Goal: Submit feedback/report problem: Submit feedback/report problem

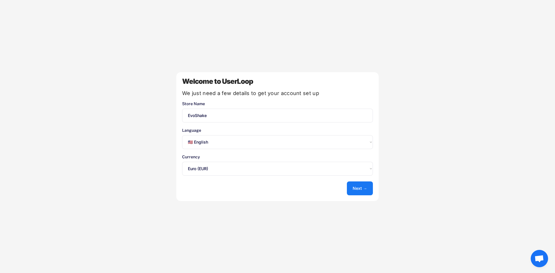
select select ""en""
select select ""1348695171700984260__LOOKUP__1635527639173x833446490375085600""
click at [215, 142] on select "Select an option... 🇺🇸 English 🇫🇷 Français 🇩🇪 Deutsch 🇪🇸 Español" at bounding box center [277, 142] width 191 height 14
select select ""fr""
click at [182, 135] on select "Select an option... 🇺🇸 English 🇫🇷 Français 🇩🇪 Deutsch 🇪🇸 Español" at bounding box center [277, 142] width 191 height 14
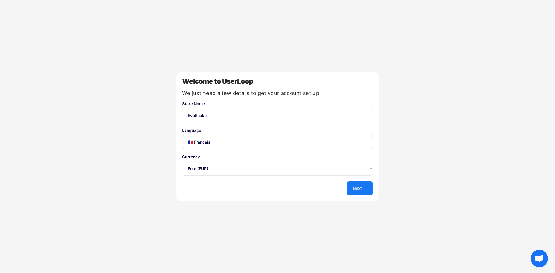
click at [208, 170] on select "Select an option... UAE Dirham (AED) Lek (ALL) Kwanza (AOA) Netherlands Antilli…" at bounding box center [277, 169] width 191 height 14
click at [182, 162] on select "Select an option... UAE Dirham (AED) Lek (ALL) Kwanza (AOA) Netherlands Antilli…" at bounding box center [277, 169] width 191 height 14
click at [367, 189] on button "Next →" at bounding box center [360, 189] width 26 height 14
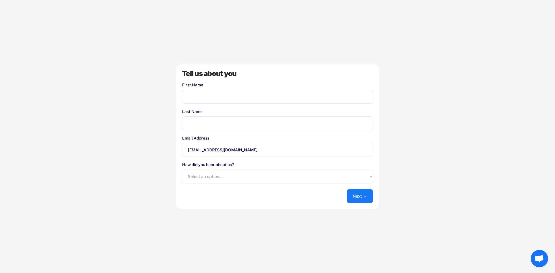
click at [210, 97] on input "input" at bounding box center [277, 97] width 191 height 14
type input "Evo"
click at [208, 126] on input "input" at bounding box center [277, 124] width 191 height 14
type input "Shake"
click at [248, 178] on select "Select an option... Shopify App Store Google UserLoop Blog Referred by a friend…" at bounding box center [277, 177] width 191 height 14
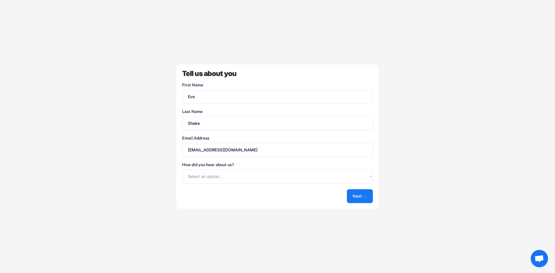
select select ""shopify_app_store""
click at [182, 170] on select "Select an option... Shopify App Store Google UserLoop Blog Referred by a friend…" at bounding box center [277, 177] width 191 height 14
click at [349, 196] on button "Next →" at bounding box center [360, 196] width 26 height 14
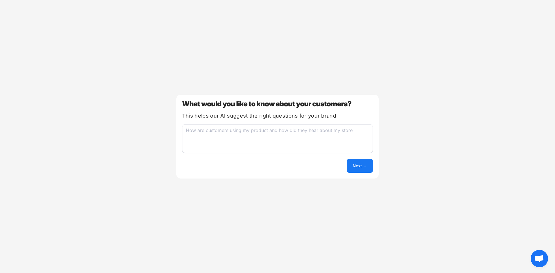
click at [197, 132] on textarea at bounding box center [277, 138] width 191 height 29
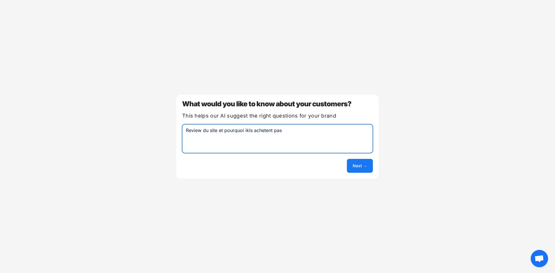
type textarea "Review du site et pourquoi ikls achetent pas"
click at [366, 166] on button "Next →" at bounding box center [360, 166] width 26 height 14
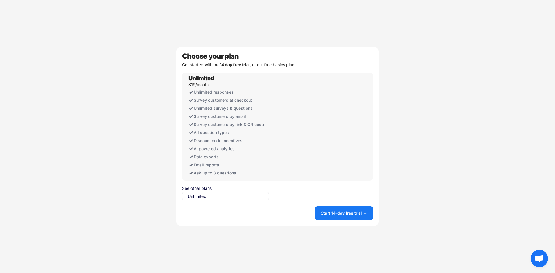
click at [230, 197] on select "Select an option... Unlimited Free" at bounding box center [225, 196] width 87 height 9
select select ""free0""
click at [182, 192] on select "Select an option... Unlimited Free" at bounding box center [225, 196] width 87 height 9
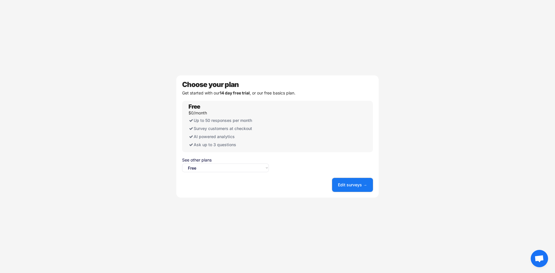
click at [352, 186] on button "Edit surveys →" at bounding box center [352, 185] width 41 height 14
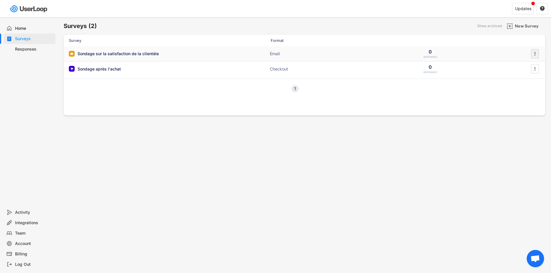
click at [532, 54] on icon "" at bounding box center [535, 53] width 6 height 9
click at [435, 94] on div "1 Next" at bounding box center [304, 89] width 481 height 20
click at [536, 52] on icon "" at bounding box center [535, 53] width 6 height 9
click at [515, 160] on div "Archive" at bounding box center [527, 158] width 36 height 5
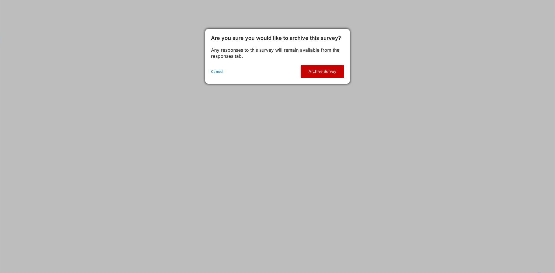
click at [328, 72] on button "Archive Survey" at bounding box center [322, 71] width 43 height 13
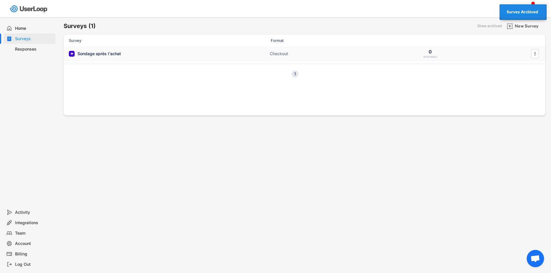
click at [131, 57] on div "Sondage après l'achat Checkout 0 RESPONSES " at bounding box center [304, 53] width 481 height 15
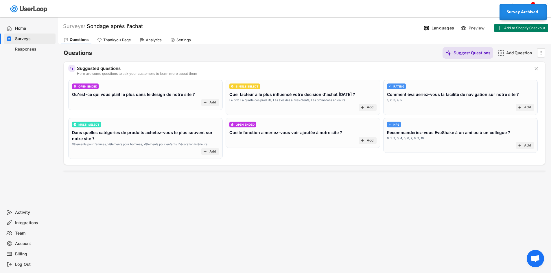
click at [122, 39] on div "Thankyou Page" at bounding box center [117, 40] width 28 height 5
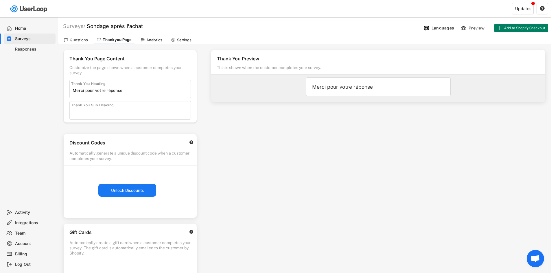
click at [78, 39] on div "Questions" at bounding box center [79, 40] width 18 height 5
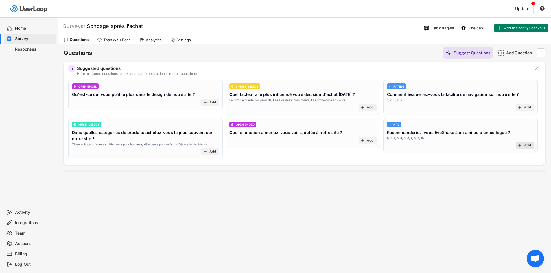
click at [526, 145] on div "Add" at bounding box center [527, 145] width 7 height 5
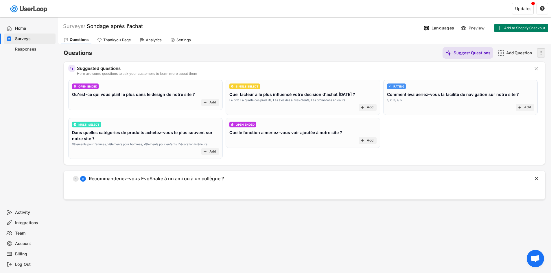
click at [544, 51] on div "" at bounding box center [541, 52] width 8 height 9
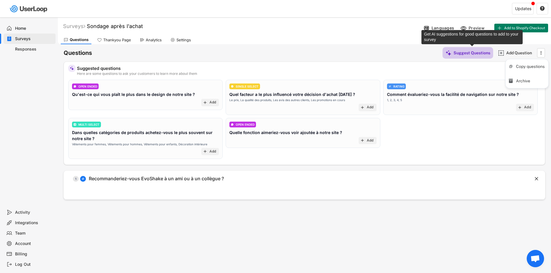
click at [473, 55] on div "Suggest Questions" at bounding box center [471, 52] width 37 height 5
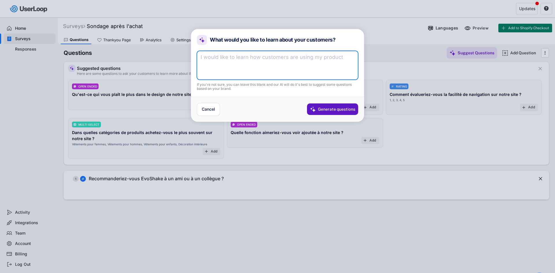
click at [263, 57] on textarea at bounding box center [277, 65] width 161 height 29
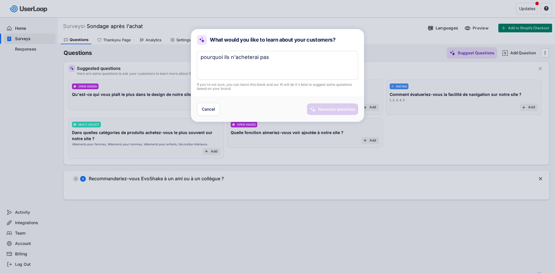
click at [345, 105] on div "Generate questions" at bounding box center [336, 110] width 37 height 12
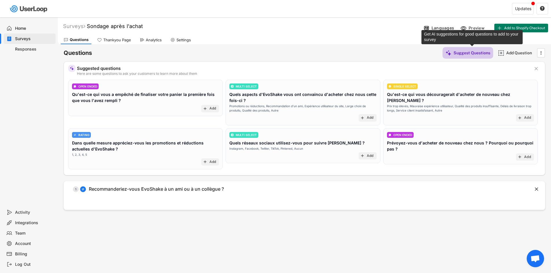
click at [481, 51] on div "Suggest Questions" at bounding box center [471, 52] width 37 height 5
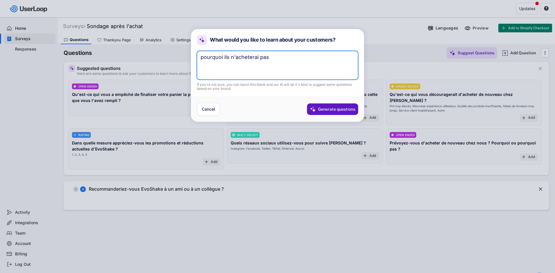
drag, startPoint x: 280, startPoint y: 59, endPoint x: 229, endPoint y: 58, distance: 51.2
click at [195, 62] on div "What would you like to learn about your customers? pourquoi ils n'acheterai pas…" at bounding box center [277, 75] width 173 height 93
click at [263, 65] on textarea "pour quoi ils n'acheterai pas" at bounding box center [277, 65] width 161 height 29
drag, startPoint x: 225, startPoint y: 62, endPoint x: 199, endPoint y: 56, distance: 26.3
click at [200, 56] on textarea "pour quoi ils n'acheterai pas" at bounding box center [277, 65] width 161 height 29
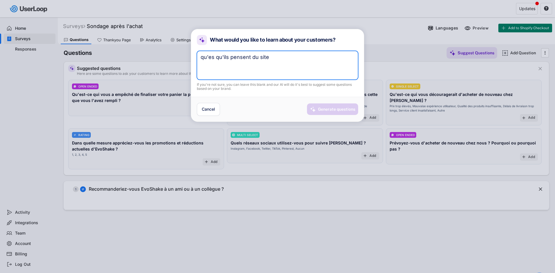
type textarea "qu'es qu'ils pensent du site"
click at [348, 108] on div "Generate questions" at bounding box center [336, 109] width 37 height 5
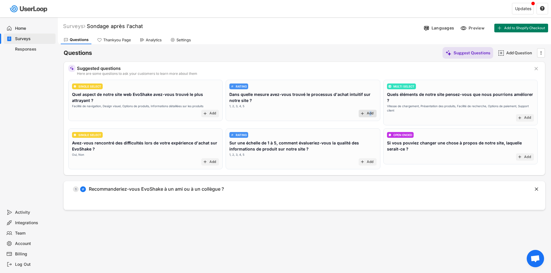
click at [370, 116] on div "Add" at bounding box center [370, 113] width 7 height 5
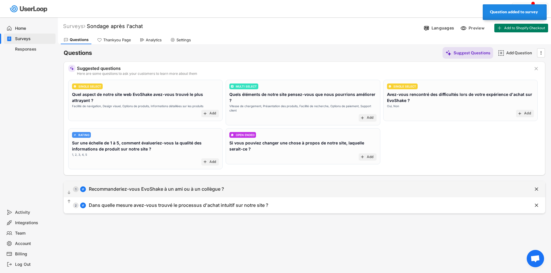
click at [122, 187] on div "Recommanderiez-vous EvoShake à un ami ou à un collègue ?" at bounding box center [156, 189] width 135 height 6
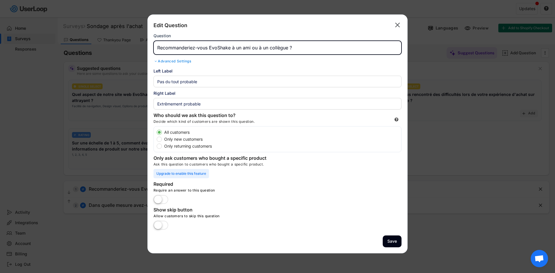
drag, startPoint x: 302, startPoint y: 49, endPoint x: 254, endPoint y: 52, distance: 47.8
click at [254, 52] on input "input" at bounding box center [278, 48] width 248 height 14
click at [300, 45] on input "input" at bounding box center [278, 48] width 248 height 14
drag, startPoint x: 300, startPoint y: 45, endPoint x: 252, endPoint y: 48, distance: 48.6
click at [252, 48] on input "input" at bounding box center [278, 48] width 248 height 14
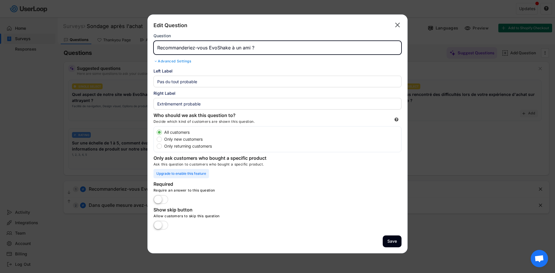
type input "Recommanderiez-vous EvoShake à un ami ?"
click at [255, 57] on div "Edit Question  Question Advanced Settings" at bounding box center [278, 43] width 248 height 45
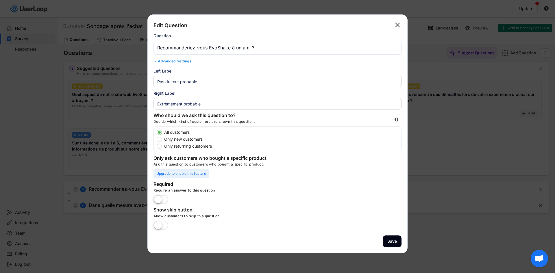
click at [178, 62] on div "Advanced Settings" at bounding box center [278, 61] width 248 height 5
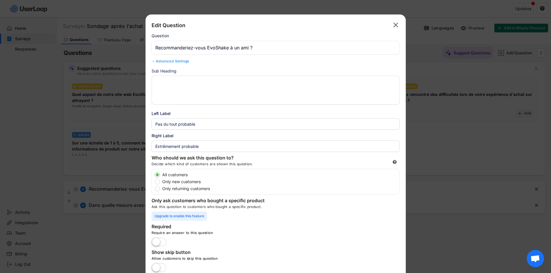
click at [178, 61] on div "Advanced Settings" at bounding box center [276, 61] width 248 height 5
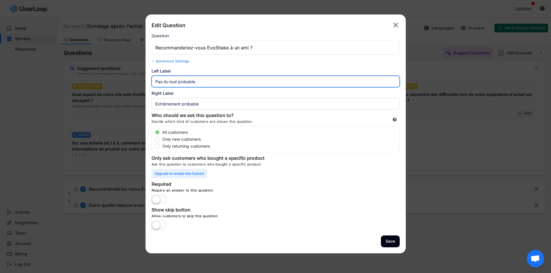
click at [207, 82] on input "input" at bounding box center [276, 82] width 248 height 12
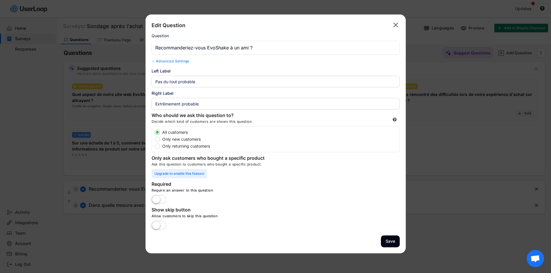
click at [202, 71] on div "Left Label" at bounding box center [276, 71] width 248 height 6
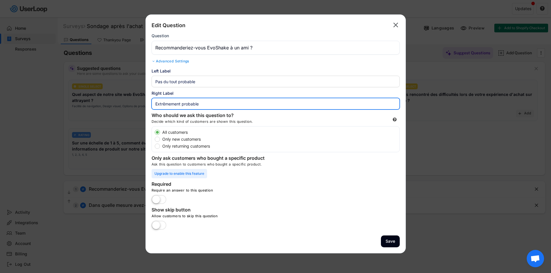
click at [202, 102] on input "input" at bounding box center [276, 104] width 248 height 12
click at [203, 93] on div "Right Label" at bounding box center [276, 93] width 248 height 6
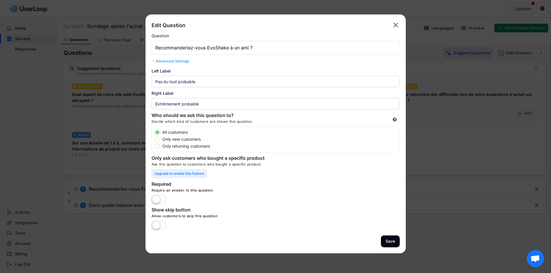
click at [158, 198] on label at bounding box center [159, 200] width 18 height 13
click at [0, 0] on input "checkbox" at bounding box center [0, 0] width 0 height 0
click at [160, 226] on label at bounding box center [159, 225] width 18 height 13
click at [0, 0] on input "checkbox" at bounding box center [0, 0] width 0 height 0
click at [386, 241] on button "Save" at bounding box center [390, 242] width 19 height 12
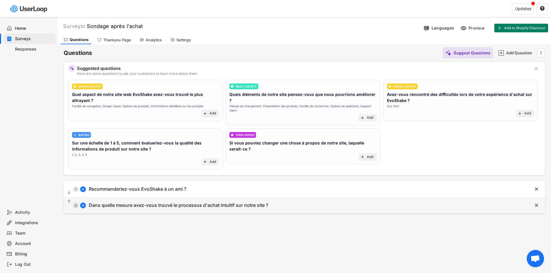
click at [205, 202] on div "Dans quelle mesure avez-vous trouvé le processus d'achat intuitif sur notre sit…" at bounding box center [178, 205] width 179 height 6
type input "Pas du tout intuitif"
type input "Très intuitif"
type input "Dans quelle mesure avez-vous trouvé le processus d'achat intuitif sur notre sit…"
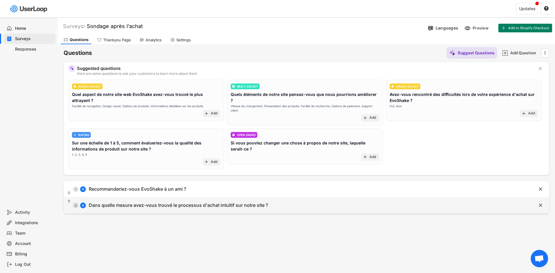
select select ""1_5""
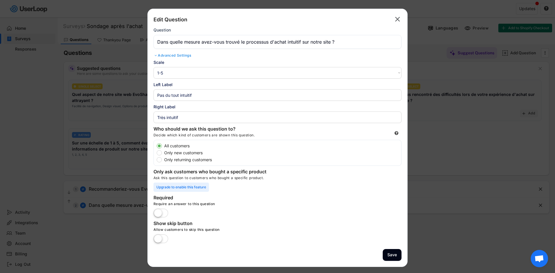
drag, startPoint x: 102, startPoint y: 204, endPoint x: 109, endPoint y: 191, distance: 14.0
click at [102, 203] on div at bounding box center [277, 136] width 555 height 273
select select ""PLACEHOLDER_1427118222253""
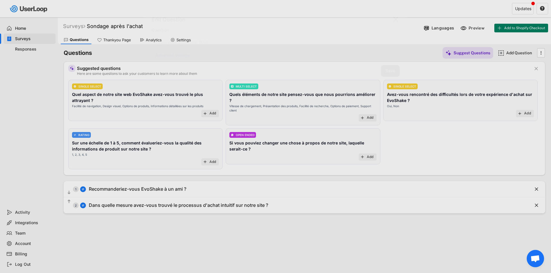
click at [112, 185] on body "Surveys (1) Show archived New Survey Survey Format Sondage après l'achat Checko…" at bounding box center [275, 136] width 551 height 273
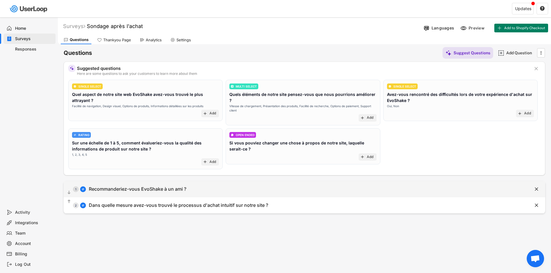
click at [112, 186] on div "Recommanderiez-vous EvoShake à un ami ?" at bounding box center [137, 189] width 97 height 6
type input "Pas du tout probable"
type input "Extrêmement probable"
type input "Recommanderiez-vous EvoShake à un ami ?"
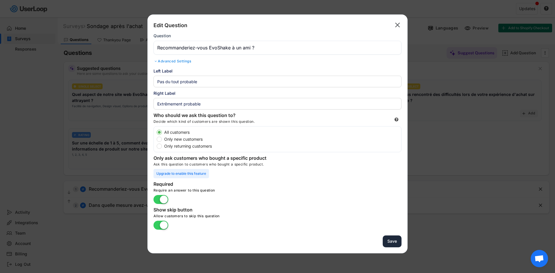
click at [398, 245] on button "Save" at bounding box center [392, 242] width 19 height 12
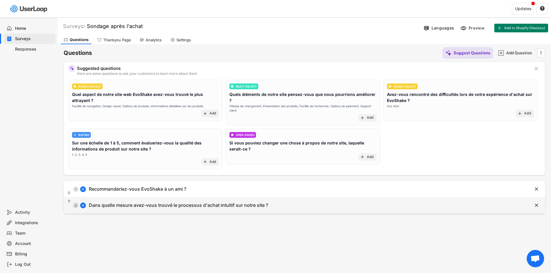
click at [158, 202] on div "Dans quelle mesure avez-vous trouvé le processus d'achat intuitif sur notre sit…" at bounding box center [178, 205] width 179 height 6
type input "Pas du tout intuitif"
type input "Très intuitif"
type input "Dans quelle mesure avez-vous trouvé le processus d'achat intuitif sur notre sit…"
select select ""1_5""
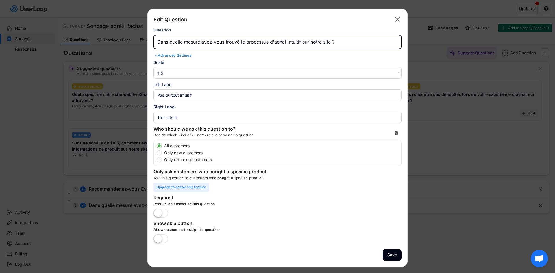
click at [342, 43] on input "input" at bounding box center [278, 42] width 248 height 14
click at [309, 41] on input "input" at bounding box center [278, 42] width 248 height 14
drag, startPoint x: 309, startPoint y: 41, endPoint x: 294, endPoint y: 42, distance: 15.3
click at [294, 42] on input "input" at bounding box center [278, 42] width 248 height 14
click at [348, 40] on input "input" at bounding box center [278, 42] width 248 height 14
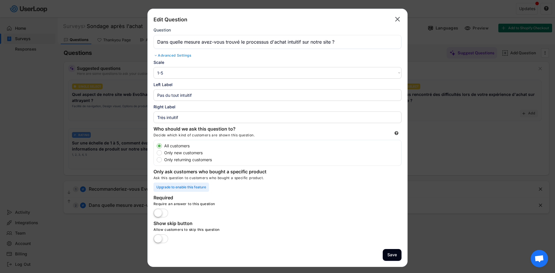
click at [342, 54] on div "Advanced Settings" at bounding box center [278, 55] width 248 height 5
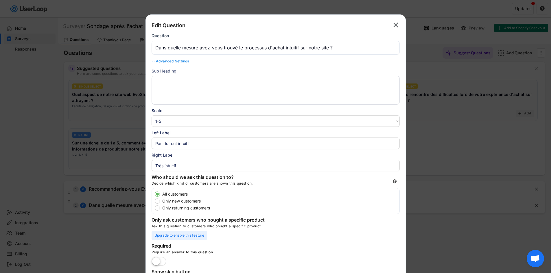
click at [182, 60] on div "Advanced Settings" at bounding box center [276, 61] width 248 height 5
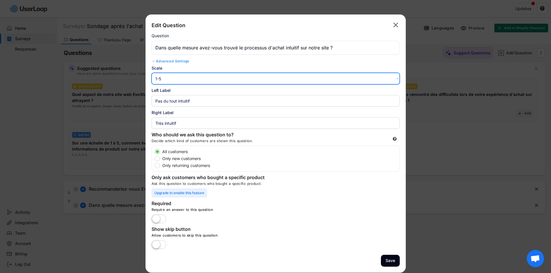
click at [173, 76] on select "1-10 10-1 1-5 5-1" at bounding box center [276, 79] width 248 height 12
click at [152, 73] on select "1-10 10-1 1-5 5-1" at bounding box center [276, 79] width 248 height 12
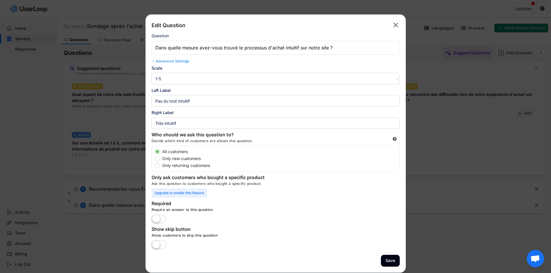
click at [195, 114] on div "Right Label" at bounding box center [276, 113] width 248 height 6
click at [161, 217] on label at bounding box center [159, 219] width 18 height 13
click at [0, 0] on input "checkbox" at bounding box center [0, 0] width 0 height 0
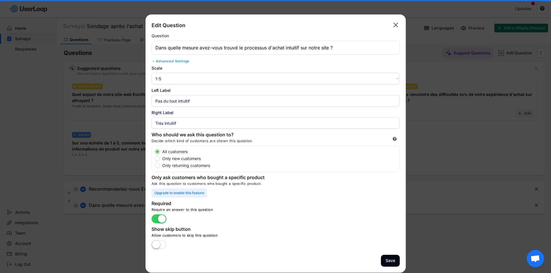
click at [158, 244] on label at bounding box center [159, 245] width 18 height 13
click at [0, 0] on input "checkbox" at bounding box center [0, 0] width 0 height 0
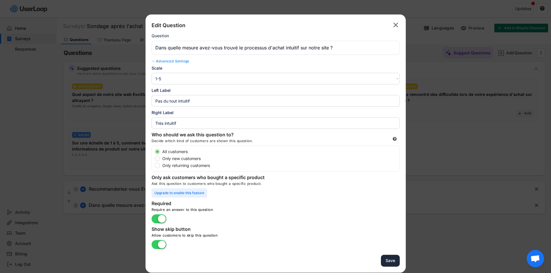
click at [391, 258] on button "Save" at bounding box center [390, 261] width 19 height 12
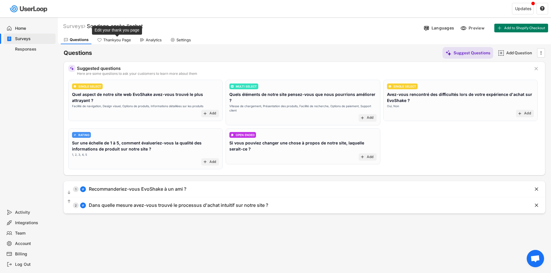
click at [114, 40] on div "Thankyou Page" at bounding box center [117, 40] width 28 height 5
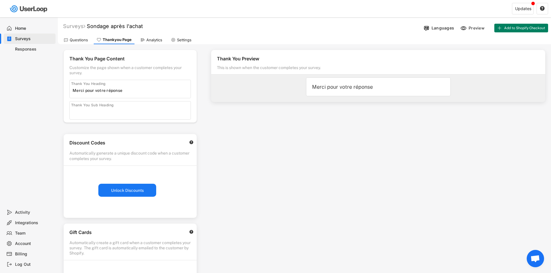
click at [126, 90] on input "input" at bounding box center [132, 90] width 118 height 9
drag, startPoint x: 127, startPoint y: 89, endPoint x: 120, endPoint y: 89, distance: 7.2
click at [120, 89] on input "input" at bounding box center [132, 90] width 118 height 9
click at [130, 90] on input "input" at bounding box center [132, 90] width 118 height 9
drag, startPoint x: 128, startPoint y: 90, endPoint x: 85, endPoint y: 93, distance: 42.9
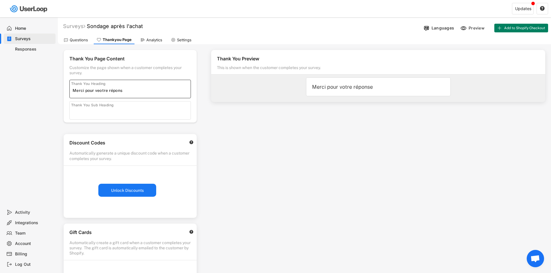
click at [85, 93] on input "input" at bounding box center [132, 90] width 118 height 9
click at [156, 90] on input "input" at bounding box center [132, 90] width 118 height 9
type input "Merci de nous aider a nous améliorer !"
click at [103, 111] on input "input" at bounding box center [132, 112] width 118 height 9
type input "m"
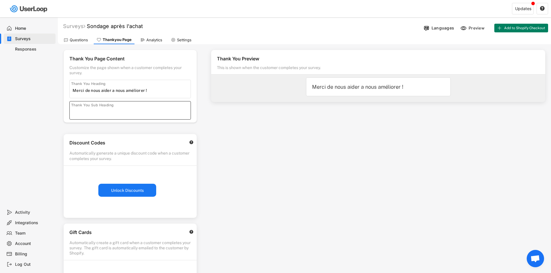
click at [225, 124] on div "Thank You Preview This is shown when the customer completes your survey. Merci …" at bounding box center [378, 165] width 346 height 242
click at [78, 42] on div "Questions" at bounding box center [79, 40] width 18 height 5
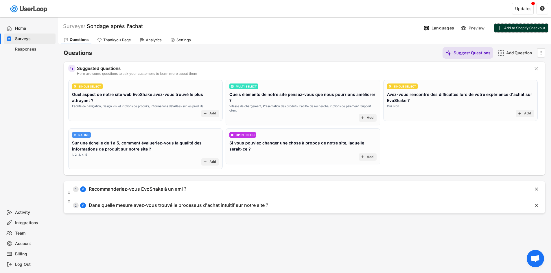
click at [521, 28] on span "Add to Shopify Checkout" at bounding box center [524, 27] width 41 height 3
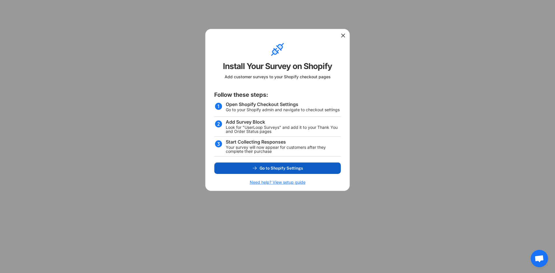
click at [293, 169] on span "Go to Shopify Settings" at bounding box center [281, 168] width 43 height 4
click at [342, 35] on use at bounding box center [343, 36] width 6 height 6
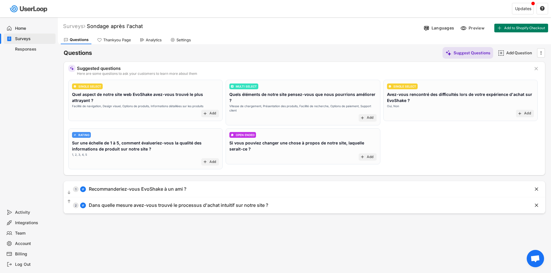
click at [539, 58] on div "Suggest Questions Add Question " at bounding box center [493, 53] width 103 height 12
click at [540, 55] on icon "" at bounding box center [541, 53] width 6 height 9
click at [524, 42] on div "Questions Thankyou Page Analytics Settings" at bounding box center [304, 39] width 493 height 10
click at [28, 50] on div "Responses" at bounding box center [34, 49] width 38 height 5
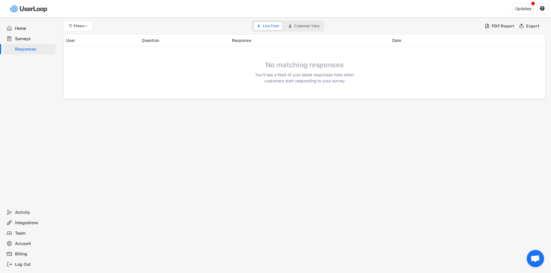
click at [28, 35] on div "Surveys" at bounding box center [30, 39] width 52 height 10
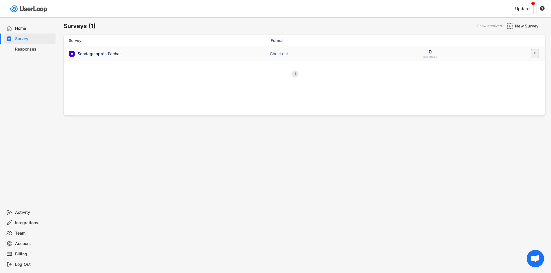
click at [531, 51] on div "" at bounding box center [535, 53] width 8 height 9
click at [522, 88] on div "Survey Design" at bounding box center [527, 89] width 36 height 5
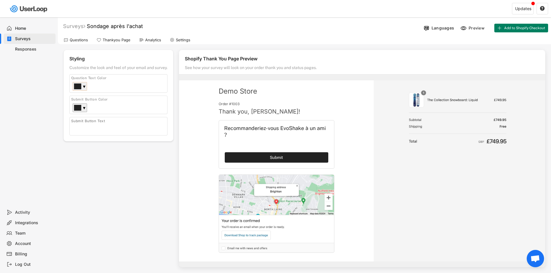
click at [84, 86] on div "▼" at bounding box center [84, 87] width 3 height 6
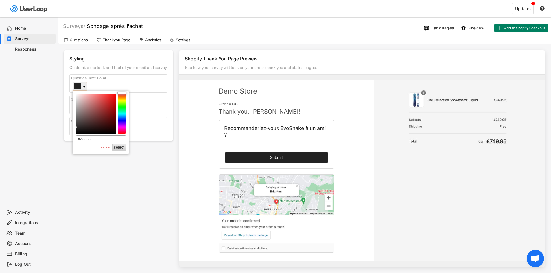
click at [84, 85] on div "▼" at bounding box center [84, 87] width 3 height 6
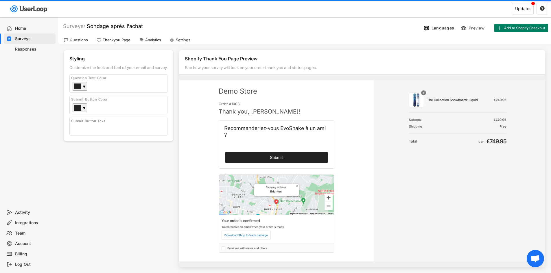
click at [42, 125] on div "Home Surveys Responses" at bounding box center [29, 112] width 58 height 190
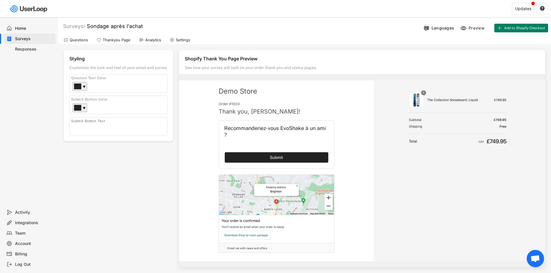
click at [23, 28] on div "Home" at bounding box center [34, 28] width 38 height 5
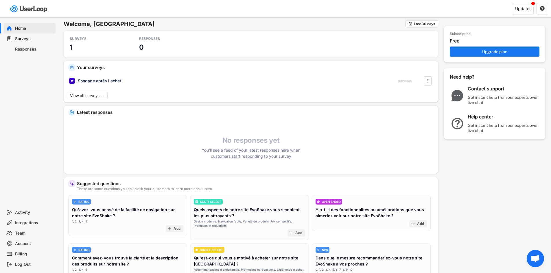
click at [26, 36] on div "Surveys" at bounding box center [34, 38] width 38 height 5
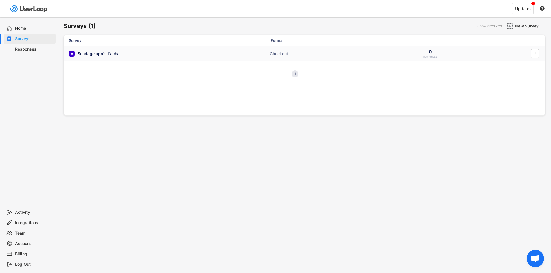
click at [103, 50] on div "Sondage après l'achat Checkout 0 RESPONSES " at bounding box center [304, 53] width 481 height 15
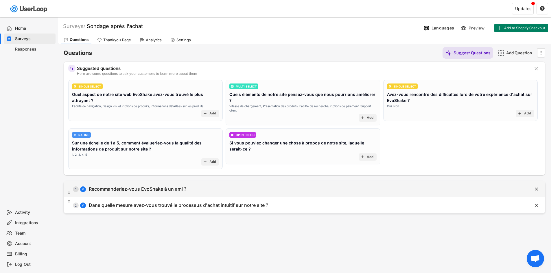
click at [149, 187] on div "Recommanderiez-vous EvoShake à un ami ?" at bounding box center [137, 189] width 97 height 6
type input "Pas du tout probable"
type input "Extrêmement probable"
type input "Recommanderiez-vous EvoShake à un ami ?"
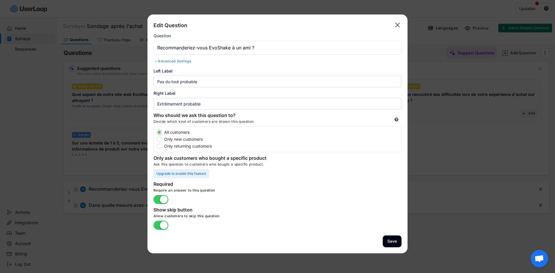
click at [162, 227] on label at bounding box center [161, 225] width 18 height 13
click at [0, 0] on input "checkbox" at bounding box center [0, 0] width 0 height 0
click at [396, 242] on button "Save" at bounding box center [392, 242] width 19 height 12
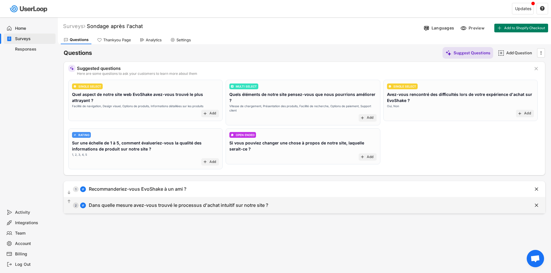
click at [233, 202] on div "Dans quelle mesure avez-vous trouvé le processus d'achat intuitif sur notre sit…" at bounding box center [178, 205] width 179 height 6
type input "Pas du tout intuitif"
type input "Très intuitif"
type input "Dans quelle mesure avez-vous trouvé le processus d'achat intuitif sur notre sit…"
select select ""1_5""
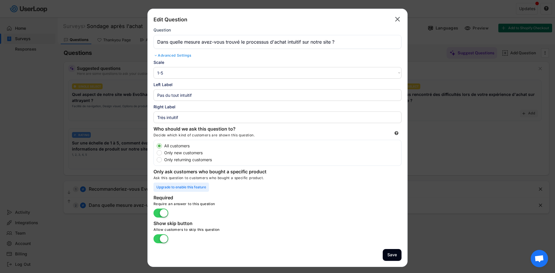
click at [162, 236] on label at bounding box center [161, 239] width 18 height 13
click at [0, 0] on input "checkbox" at bounding box center [0, 0] width 0 height 0
click at [388, 252] on button "Save" at bounding box center [392, 255] width 19 height 12
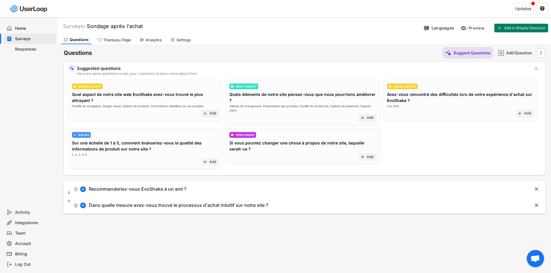
click at [30, 47] on div "Responses" at bounding box center [34, 49] width 38 height 5
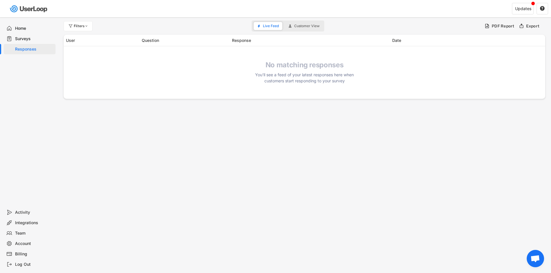
click at [30, 33] on div "Home" at bounding box center [30, 28] width 52 height 10
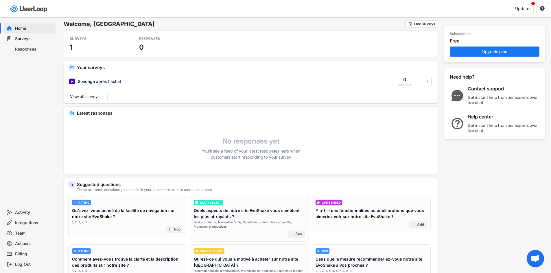
click at [33, 49] on div "Responses" at bounding box center [34, 49] width 38 height 5
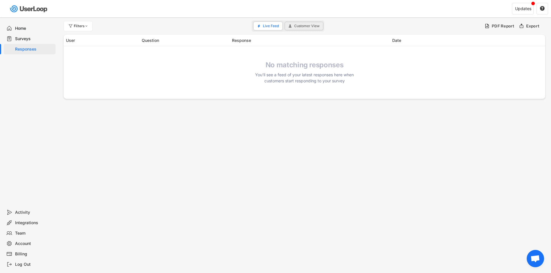
click at [314, 23] on button "Customer View" at bounding box center [304, 26] width 38 height 8
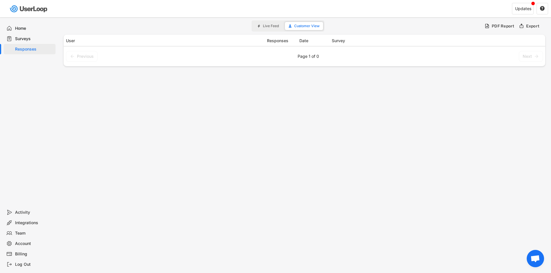
click at [274, 22] on button "Live Feed" at bounding box center [268, 26] width 29 height 8
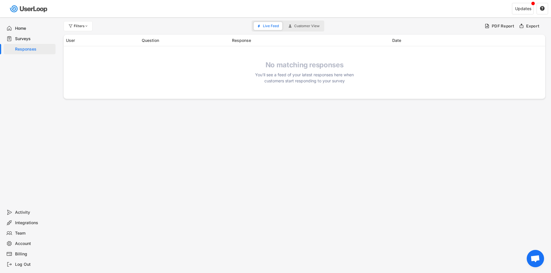
click at [27, 38] on div "Surveys" at bounding box center [34, 38] width 38 height 5
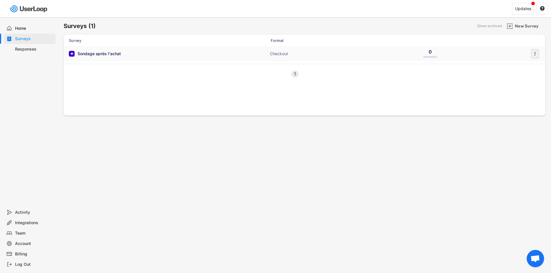
click at [535, 55] on icon "" at bounding box center [535, 53] width 6 height 9
click at [520, 90] on div "Survey Design" at bounding box center [527, 89] width 36 height 5
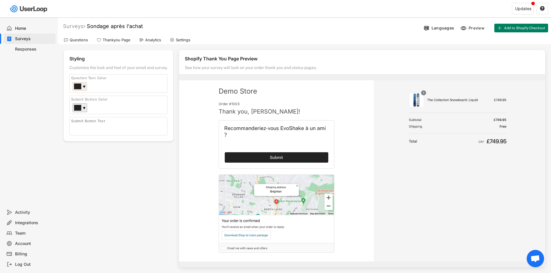
click at [86, 86] on div "▼" at bounding box center [80, 86] width 14 height 9
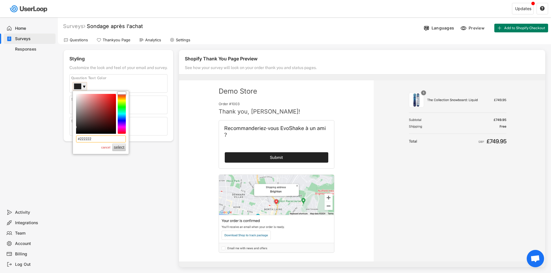
drag, startPoint x: 85, startPoint y: 141, endPoint x: 80, endPoint y: 143, distance: 5.4
click at [80, 143] on input "#222222" at bounding box center [101, 139] width 50 height 7
type input "#"
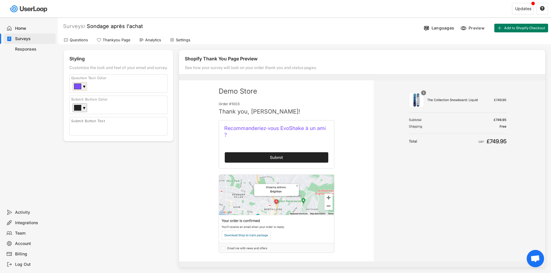
click at [86, 87] on div "▼" at bounding box center [80, 86] width 14 height 9
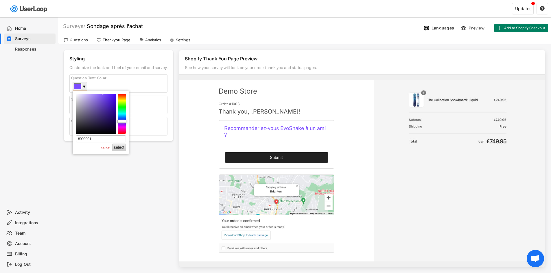
type input "#000000"
drag, startPoint x: 98, startPoint y: 125, endPoint x: 61, endPoint y: 143, distance: 40.6
click at [61, 143] on body "Welcome, [GEOGRAPHIC_DATA]  Last 30 days SURVEYS 1 RESPONSES 0 Your surveys So…" at bounding box center [275, 136] width 551 height 273
click at [122, 149] on button "select" at bounding box center [119, 148] width 14 height 8
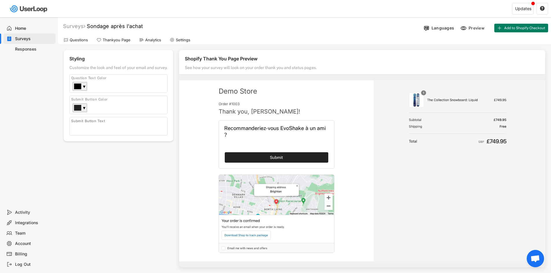
click at [85, 107] on div "▼" at bounding box center [84, 109] width 3 height 6
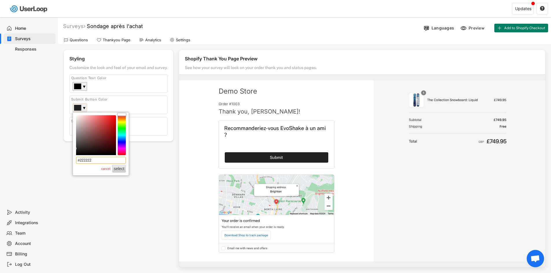
drag, startPoint x: 98, startPoint y: 161, endPoint x: 80, endPoint y: 163, distance: 18.1
click at [80, 163] on input "#222222" at bounding box center [101, 160] width 50 height 7
type input "#"
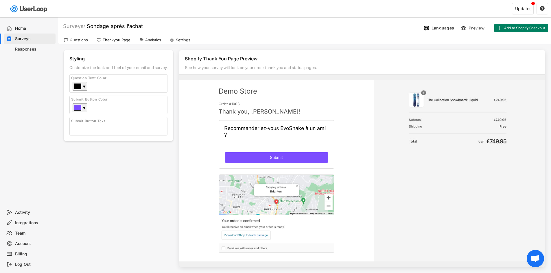
click at [96, 159] on div "Styling Customize the look and feel of your email and survey. Logo Click to upl…" at bounding box center [119, 108] width 110 height 116
click at [442, 44] on div "Questions Thankyou Page Analytics Settings" at bounding box center [304, 39] width 493 height 10
click at [469, 29] on div "Preview" at bounding box center [476, 27] width 17 height 5
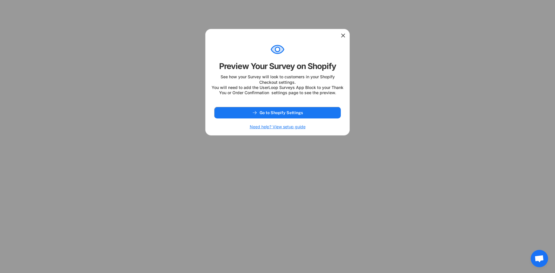
click at [343, 34] on icon at bounding box center [343, 36] width 6 height 6
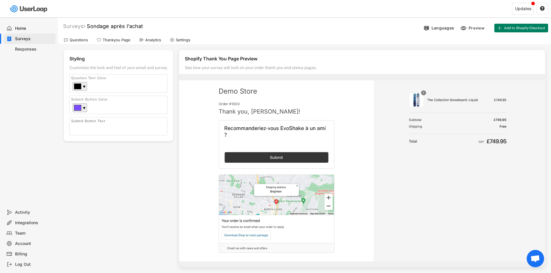
click at [290, 154] on button "Submit" at bounding box center [277, 157] width 104 height 10
click at [289, 156] on button "Submit" at bounding box center [277, 157] width 104 height 10
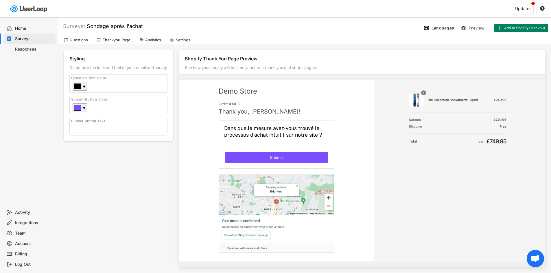
click at [12, 38] on icon at bounding box center [9, 39] width 6 height 6
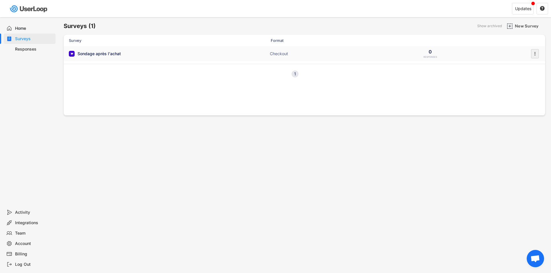
click at [536, 53] on icon "" at bounding box center [535, 53] width 6 height 9
click at [518, 67] on div "Enable" at bounding box center [527, 66] width 36 height 5
click at [144, 54] on div "Sondage après l'achat ACTIVE" at bounding box center [127, 54] width 116 height 6
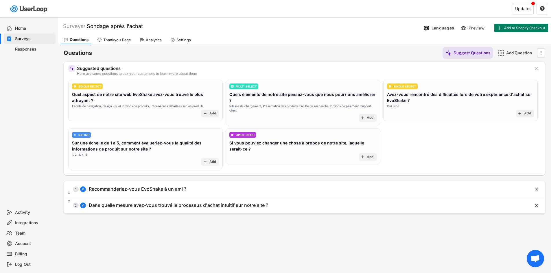
click at [540, 55] on icon "" at bounding box center [541, 53] width 6 height 9
click at [540, 50] on icon "" at bounding box center [541, 53] width 6 height 9
click at [14, 69] on div "Home Surveys Responses" at bounding box center [29, 112] width 58 height 190
click at [28, 43] on div "Surveys" at bounding box center [30, 39] width 52 height 10
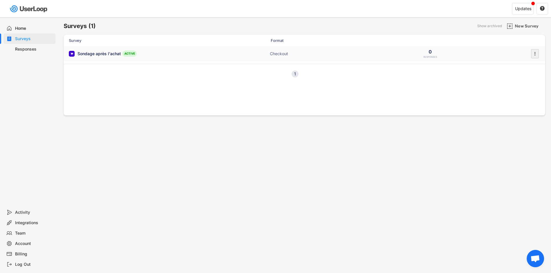
click at [535, 54] on icon "" at bounding box center [535, 53] width 6 height 9
click at [519, 90] on div "Survey Design" at bounding box center [527, 89] width 36 height 5
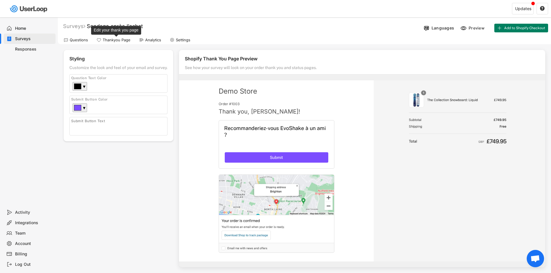
click at [117, 40] on div "Thankyou Page" at bounding box center [117, 40] width 28 height 5
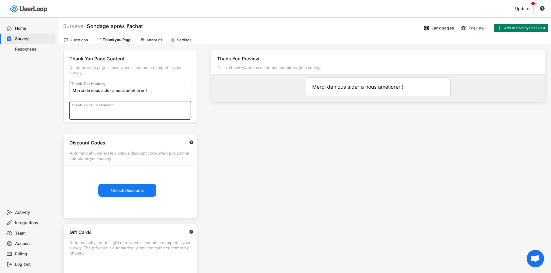
click at [132, 113] on input "input" at bounding box center [132, 112] width 118 height 9
paste input "Merci pour votre réponse ! Vous nous aidez améliorer l'expérience"
drag, startPoint x: 118, startPoint y: 111, endPoint x: 197, endPoint y: 114, distance: 78.7
click at [206, 115] on div "Thank You Page Content Customize the page shown when a customer completes your …" at bounding box center [304, 206] width 493 height 324
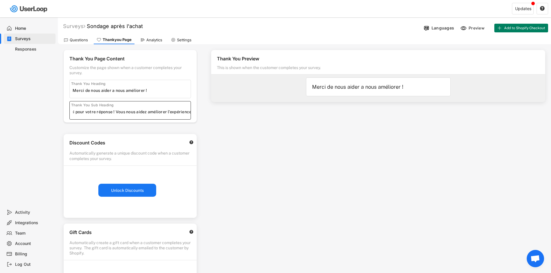
click at [185, 113] on input "input" at bounding box center [132, 112] width 118 height 9
drag, startPoint x: 190, startPoint y: 113, endPoint x: 200, endPoint y: 114, distance: 9.8
click at [200, 114] on div "Thank You Page Content Customize the page shown when a customer completes your …" at bounding box center [130, 178] width 145 height 268
click at [189, 112] on input "input" at bounding box center [132, 112] width 118 height 9
click at [190, 112] on input "input" at bounding box center [132, 112] width 118 height 9
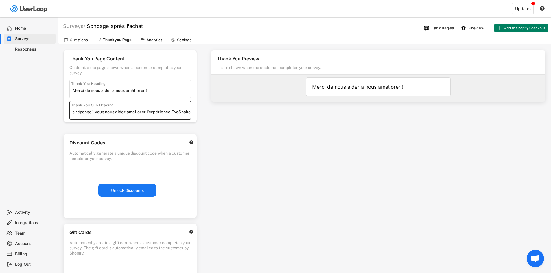
scroll to position [0, 32]
type input "Merci pour votre réponse ! Vous nous aidez améliorer l'expérience EvoShake !"
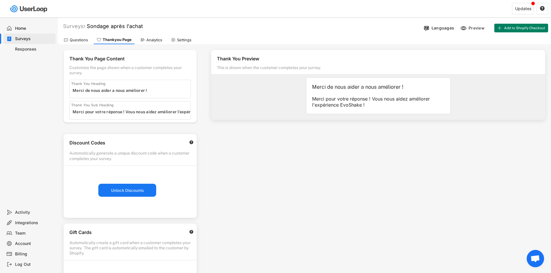
click at [151, 86] on div "Thank You Heading" at bounding box center [129, 89] width 121 height 19
drag, startPoint x: 151, startPoint y: 89, endPoint x: 54, endPoint y: 90, distance: 96.6
click at [54, 90] on body "Welcome, [GEOGRAPHIC_DATA]  Last 30 days SURVEYS 1 RESPONSES 0 Your surveys So…" at bounding box center [275, 136] width 551 height 273
click at [171, 112] on input "input" at bounding box center [132, 112] width 118 height 9
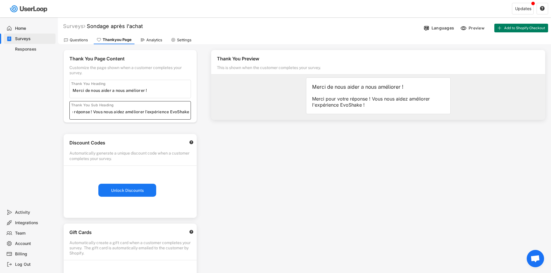
drag, startPoint x: 73, startPoint y: 110, endPoint x: 228, endPoint y: 124, distance: 155.9
click at [228, 124] on div "Thank You Page Content Customize the page shown when a customer completes your …" at bounding box center [304, 206] width 493 height 324
drag, startPoint x: 158, startPoint y: 88, endPoint x: 65, endPoint y: 91, distance: 92.6
click at [65, 91] on div "Thank You Page Content Customize the page shown when a customer completes your …" at bounding box center [130, 86] width 133 height 73
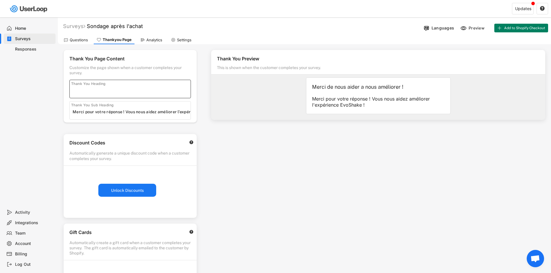
paste input "Merci pour votre réponse ! Vous nous aidez améliorer l'expérience EvoShake !"
type input "Merci pour votre réponse ! Vous nous aidez améliorer l'expérience EvoShake !"
click at [92, 112] on input "input" at bounding box center [132, 112] width 118 height 9
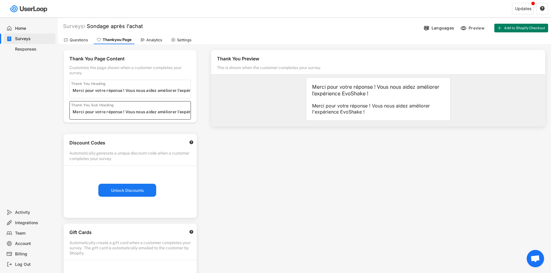
click at [92, 113] on input "input" at bounding box center [132, 112] width 118 height 9
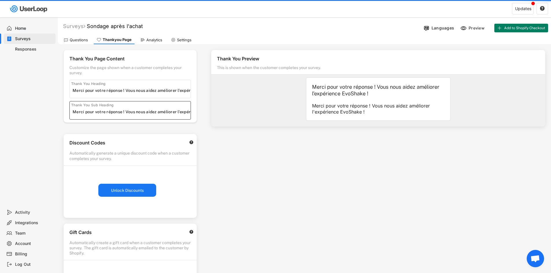
click at [92, 113] on input "input" at bounding box center [132, 112] width 118 height 9
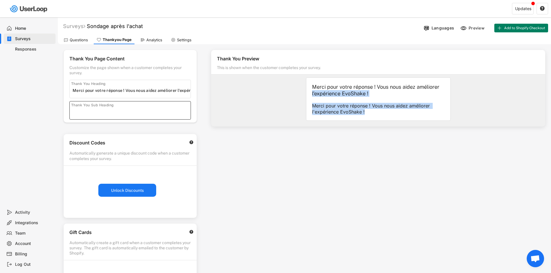
click at [258, 151] on div "Thank You Preview This is shown when the customer completes your survey. Merci …" at bounding box center [378, 165] width 346 height 242
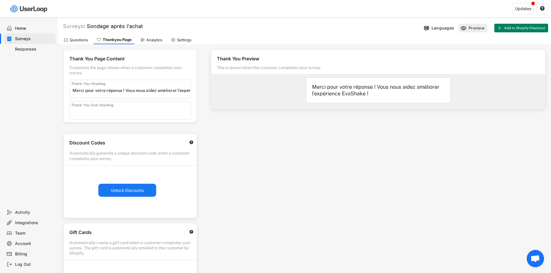
click at [476, 28] on div "Preview" at bounding box center [476, 27] width 17 height 5
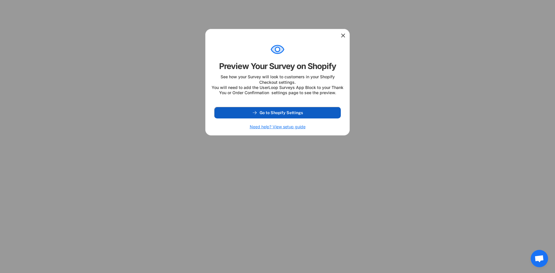
click at [285, 113] on button "Go to Shopify Settings" at bounding box center [277, 113] width 127 height 12
click at [340, 37] on div at bounding box center [278, 35] width 144 height 12
click at [341, 35] on icon at bounding box center [343, 36] width 6 height 6
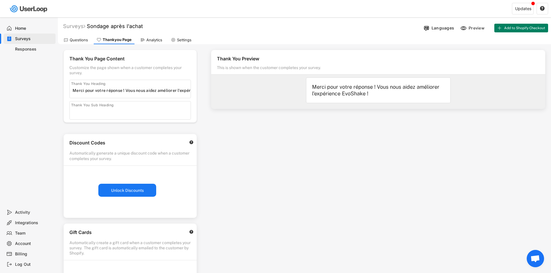
click at [285, 148] on div "Thank You Preview This is shown when the customer completes your survey. Merci …" at bounding box center [378, 165] width 346 height 242
click at [154, 39] on div "Analytics" at bounding box center [154, 40] width 16 height 5
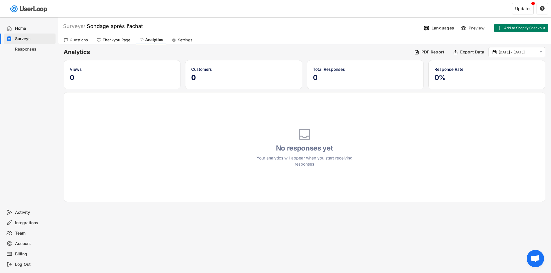
click at [121, 43] on div "Thankyou Page" at bounding box center [114, 40] width 40 height 9
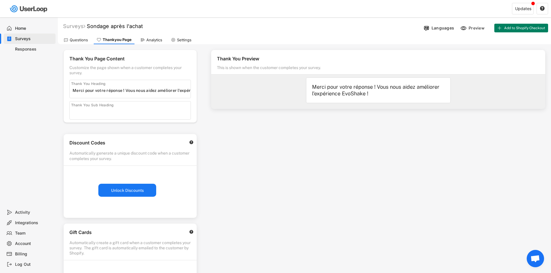
click at [75, 43] on div "Questions" at bounding box center [76, 40] width 30 height 9
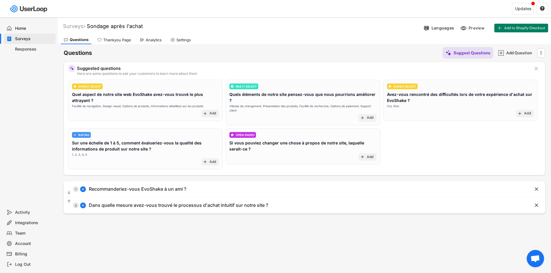
click at [34, 43] on div "Surveys" at bounding box center [30, 39] width 52 height 10
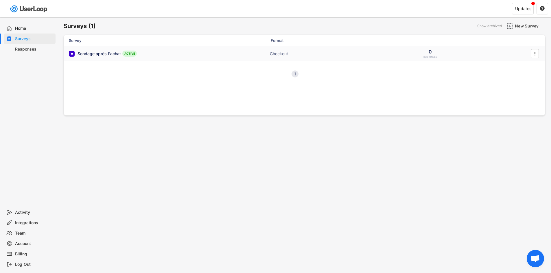
click at [113, 57] on div "Sondage après l'achat ACTIVE Checkout 0 RESPONSES " at bounding box center [304, 53] width 481 height 15
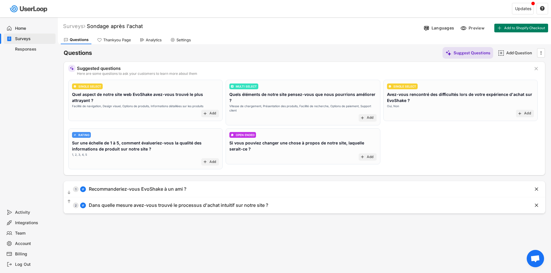
click at [28, 39] on div "Surveys" at bounding box center [34, 38] width 38 height 5
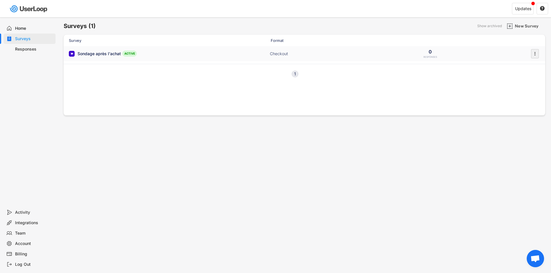
click at [535, 56] on text "" at bounding box center [534, 54] width 1 height 6
click at [438, 55] on div "0 RESPONSES" at bounding box center [429, 54] width 29 height 10
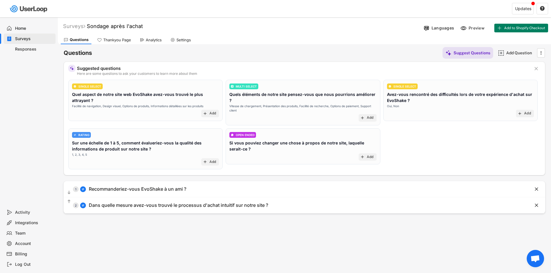
click at [29, 39] on div "Surveys" at bounding box center [34, 38] width 38 height 5
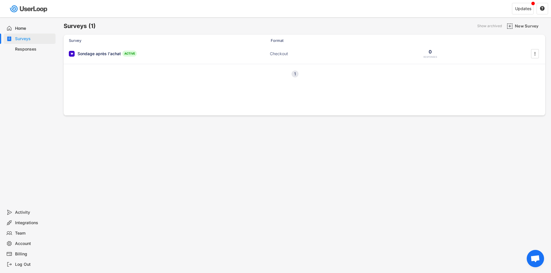
drag, startPoint x: 237, startPoint y: 97, endPoint x: 207, endPoint y: 92, distance: 30.2
click at [207, 92] on div "Survey Format Sondage après l'achat ACTIVE Checkout 0 RESPONSES  Sondage après…" at bounding box center [304, 75] width 481 height 81
click at [140, 82] on div "1 Next" at bounding box center [304, 74] width 481 height 20
click at [110, 80] on div "1 Next" at bounding box center [304, 74] width 481 height 20
click at [0, 0] on span "Ouvrir le chat" at bounding box center [0, 0] width 0 height 0
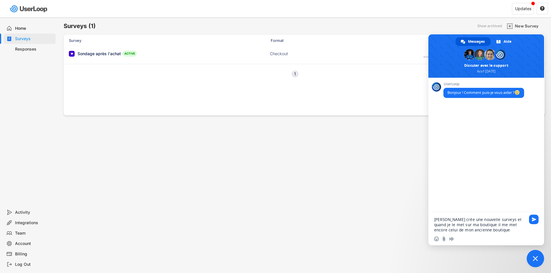
type textarea "[PERSON_NAME] crée une nouvelle surveys et quand je le met sur ma boutique il m…"
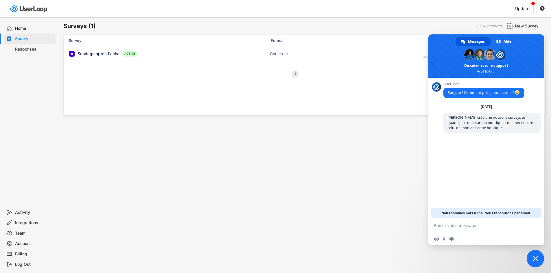
click at [381, 159] on div "Surveys (1) Show archived New Survey Survey Format Sondage après l'achat ACTIVE…" at bounding box center [304, 156] width 493 height 279
click at [33, 24] on div "Home" at bounding box center [30, 28] width 52 height 10
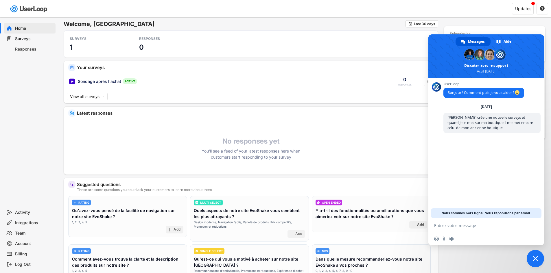
click at [218, 78] on div "Sondage après l'achat ACTIVE 0 RESPONSES " at bounding box center [251, 81] width 374 height 15
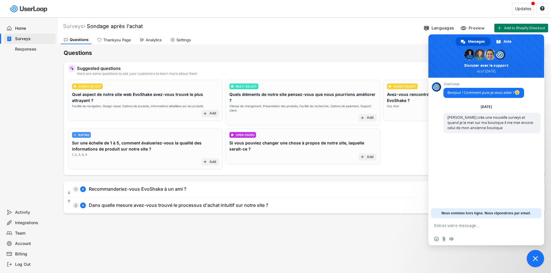
click at [381, 22] on div "Surveys Sondage après l'achat  Languages Preview Add to Shopify Checkout" at bounding box center [304, 26] width 493 height 15
click at [535, 258] on span "Fermer le chat" at bounding box center [535, 258] width 5 height 5
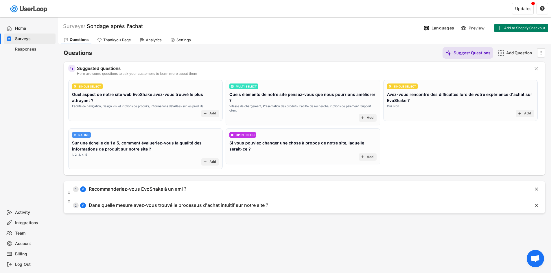
click at [28, 29] on div "Home" at bounding box center [34, 28] width 38 height 5
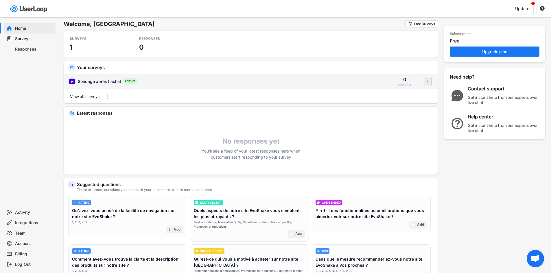
click at [428, 82] on text "" at bounding box center [427, 81] width 1 height 6
click at [427, 80] on icon "" at bounding box center [428, 81] width 6 height 9
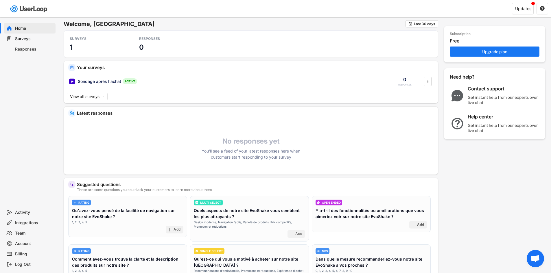
click at [245, 49] on div "SURVEYS 1 RESPONSES 0" at bounding box center [251, 43] width 374 height 27
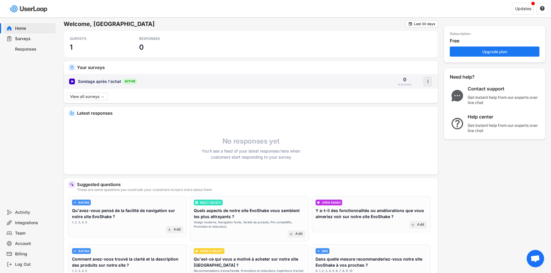
click at [425, 82] on icon "" at bounding box center [428, 81] width 6 height 9
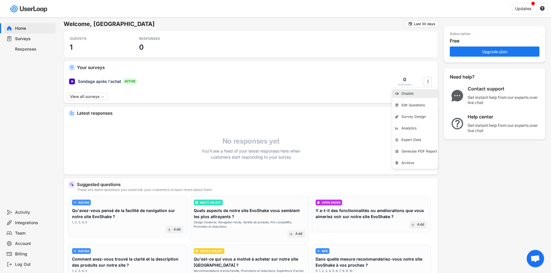
click at [424, 94] on div "Disable" at bounding box center [419, 93] width 36 height 5
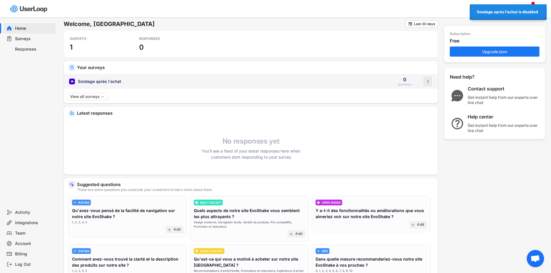
click at [424, 81] on div "" at bounding box center [428, 81] width 8 height 9
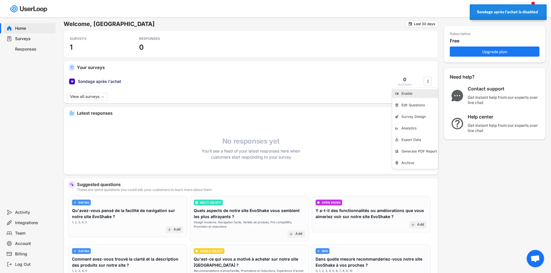
click at [421, 95] on div "Enable" at bounding box center [419, 93] width 36 height 5
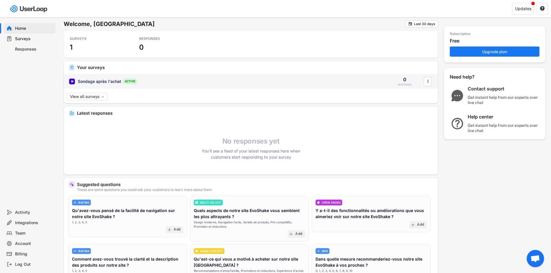
click at [136, 85] on div "Sondage après l'achat ACTIVE 0 RESPONSES " at bounding box center [251, 81] width 374 height 15
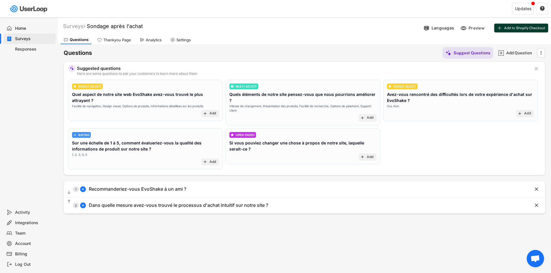
click at [536, 29] on span "Add to Shopify Checkout" at bounding box center [524, 27] width 41 height 3
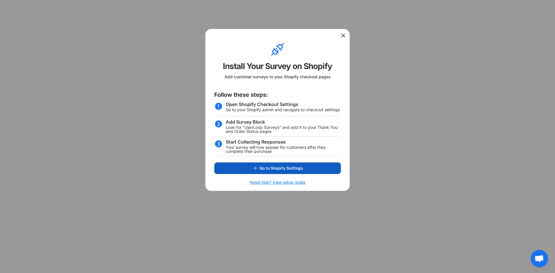
click at [273, 165] on button "Go to Shopify Settings" at bounding box center [277, 168] width 127 height 12
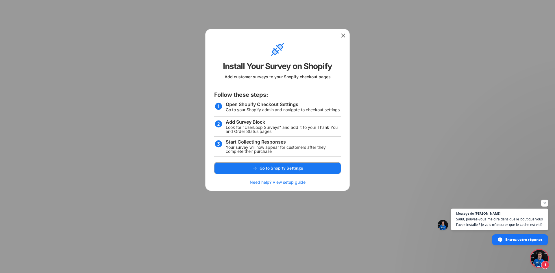
click at [538, 256] on span "Ouvrir le chat" at bounding box center [539, 258] width 17 height 17
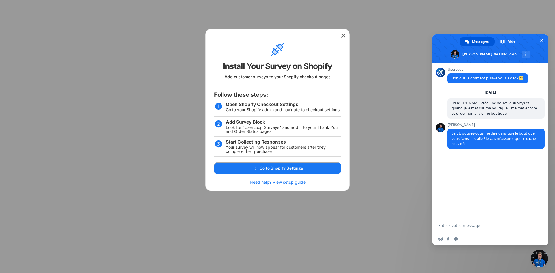
click at [474, 214] on div "UserLoop Bonjour ! Comment puis-je vous aider ? [DATE] jai crée une nouvelle su…" at bounding box center [491, 140] width 116 height 155
click at [468, 224] on textarea "Ma boutique," at bounding box center [483, 225] width 91 height 5
paste textarea "[URL][DOMAIN_NAME]"
type textarea "Ma boutique, [URL][DOMAIN_NAME]"
click at [535, 225] on span "Envoyer" at bounding box center [538, 225] width 10 height 10
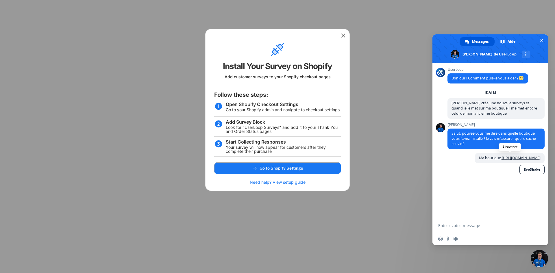
click at [532, 158] on link "[URL][DOMAIN_NAME]" at bounding box center [521, 158] width 39 height 5
click at [167, 157] on div at bounding box center [277, 136] width 555 height 273
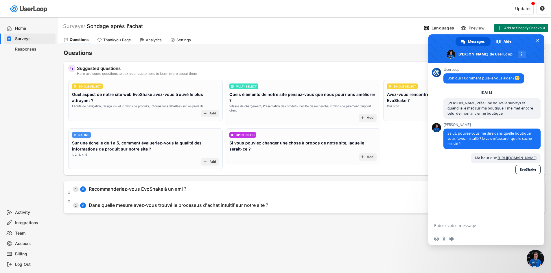
click at [352, 53] on div "Questions Suggest Questions Add Question " at bounding box center [304, 53] width 481 height 12
click at [536, 39] on span "Fermer le chat" at bounding box center [537, 40] width 3 height 3
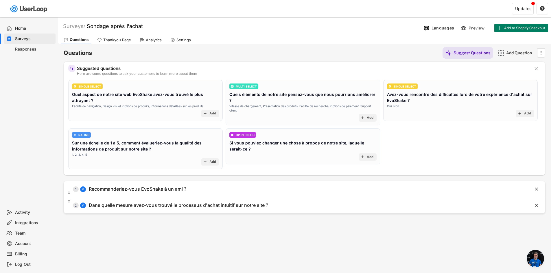
click at [532, 28] on span "Add to Shopify Checkout" at bounding box center [524, 27] width 41 height 3
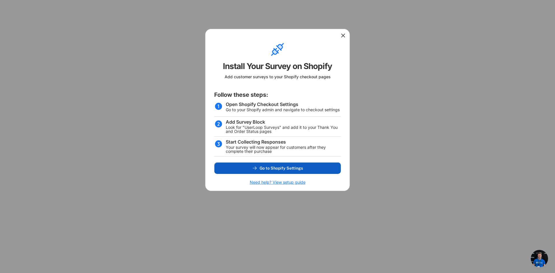
click at [266, 166] on button "Go to Shopify Settings" at bounding box center [277, 168] width 127 height 12
click at [341, 34] on icon at bounding box center [343, 36] width 6 height 6
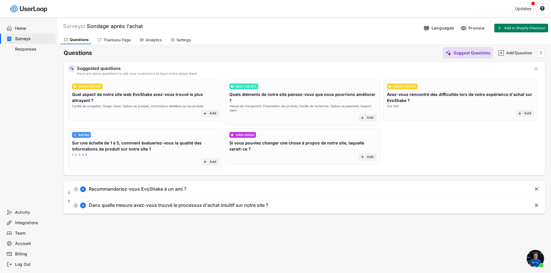
click at [534, 257] on span "Ouvrir le chat" at bounding box center [535, 258] width 17 height 17
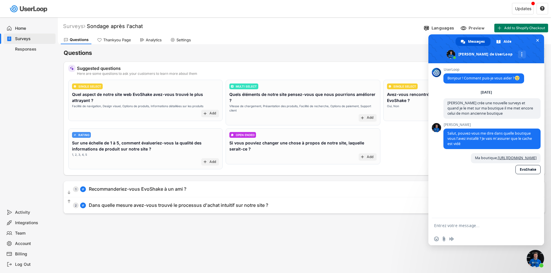
click at [483, 194] on div "UserLoop Bonjour ! Comment puis-je vous aider ? [DATE] jai crée une nouvelle su…" at bounding box center [486, 140] width 116 height 155
click at [466, 226] on textarea "Entrez votre message..." at bounding box center [479, 225] width 91 height 5
click at [468, 226] on textarea "Entrez votre message..." at bounding box center [479, 225] width 91 height 5
click at [329, 243] on div "Surveys Sondage après l'achat  Languages Preview Add to Shopify Checkout Quest…" at bounding box center [304, 156] width 493 height 279
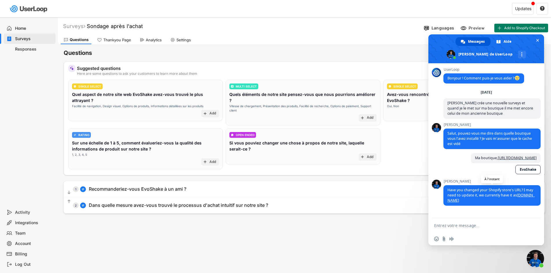
click at [526, 197] on link "[DOMAIN_NAME]" at bounding box center [490, 198] width 87 height 10
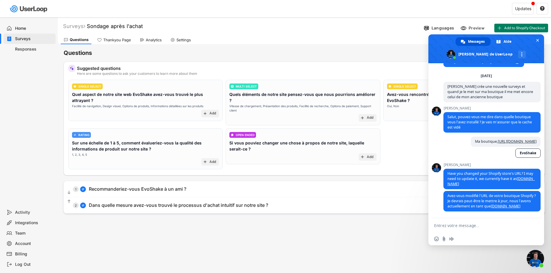
click at [471, 226] on textarea "Entrez votre message..." at bounding box center [479, 225] width 91 height 5
type textarea "oui bien c'est bon"
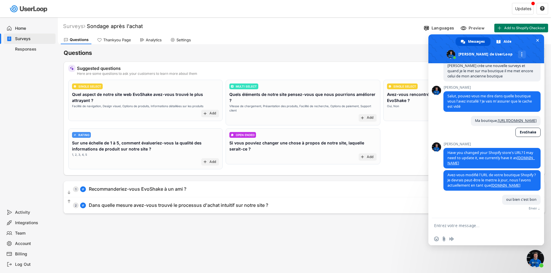
scroll to position [41, 0]
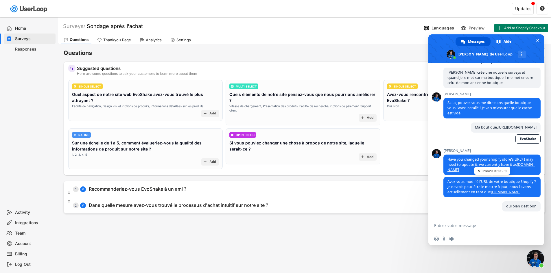
click at [513, 190] on link "[DOMAIN_NAME]" at bounding box center [505, 192] width 29 height 5
click at [489, 223] on textarea "Entrez votre message..." at bounding box center [479, 225] width 91 height 5
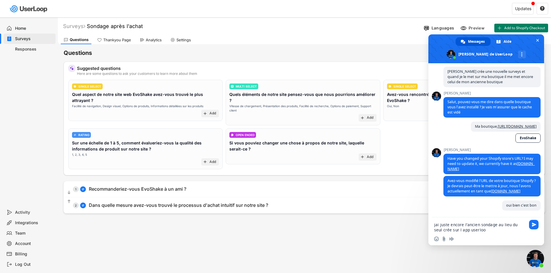
type textarea "jai juste encore l'ancien sondage au lieu du seul crée sur l app userloop"
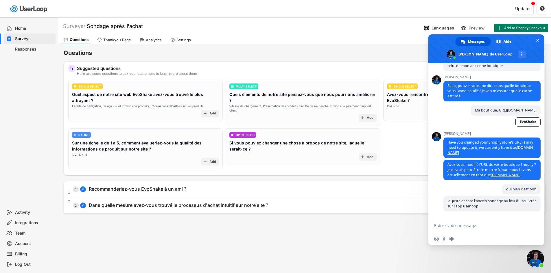
click at [345, 37] on div "Questions Thankyou Page Analytics Settings" at bounding box center [304, 39] width 493 height 10
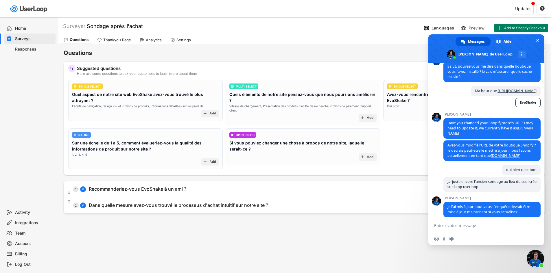
scroll to position [83, 0]
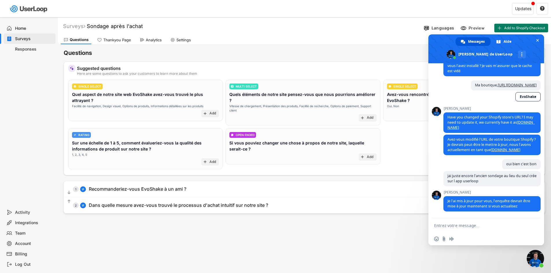
click at [300, 221] on div "Surveys Sondage après l'achat  Languages Preview Add to Shopify Checkout Quest…" at bounding box center [304, 156] width 493 height 279
click at [266, 46] on div "Questions Suggest Questions Add Question  Suggested questions Here are some qu…" at bounding box center [304, 128] width 481 height 169
click at [538, 39] on span "Fermer le chat" at bounding box center [537, 40] width 3 height 3
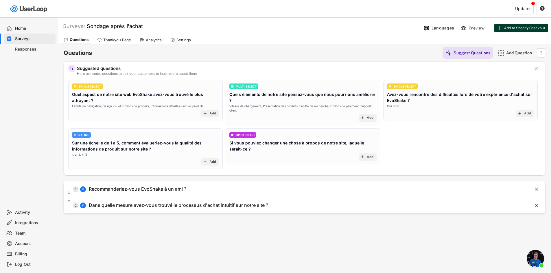
click at [529, 32] on button "Add to Shopify Checkout" at bounding box center [521, 28] width 54 height 9
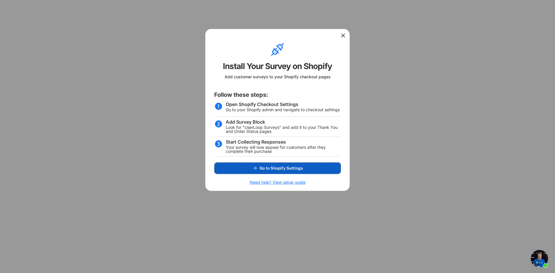
click at [315, 173] on button "Go to Shopify Settings" at bounding box center [277, 168] width 127 height 12
click at [343, 36] on icon at bounding box center [343, 36] width 6 height 6
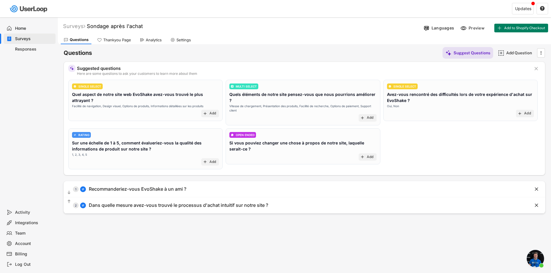
click at [541, 257] on span "Ouvrir le chat" at bounding box center [535, 258] width 17 height 17
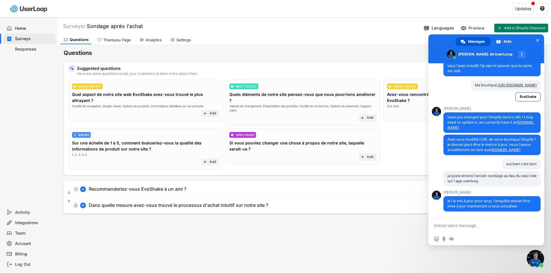
click at [463, 224] on textarea "Entrez votre message..." at bounding box center [479, 225] width 91 height 5
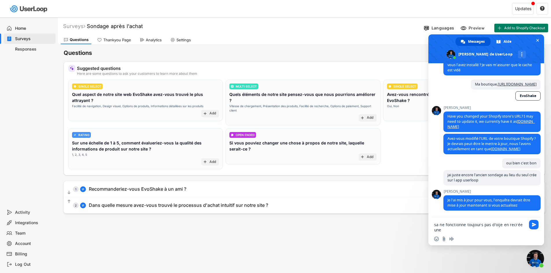
type textarea "sa ne fonctionne toujours pas d'oije en recrée une ?"
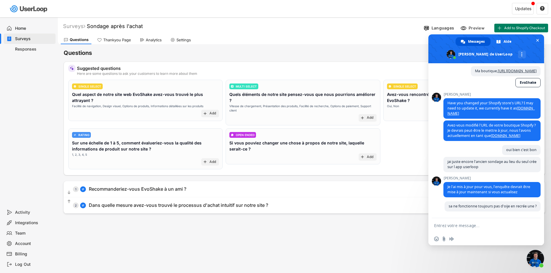
scroll to position [103, 0]
click at [377, 248] on div "Surveys Sondage après l'achat Languages Preview Add to Shopify Checkout Questio…" at bounding box center [304, 156] width 493 height 279
click at [539, 40] on span "Fermer le chat" at bounding box center [537, 40] width 3 height 3
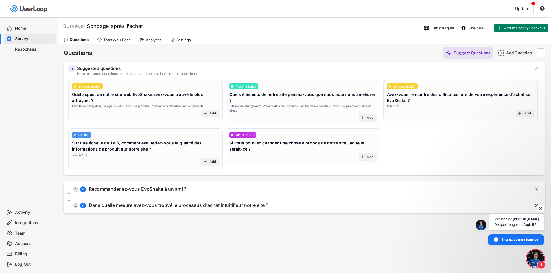
scroll to position [123, 0]
click at [536, 258] on span "Ouvrir le chat" at bounding box center [535, 258] width 17 height 17
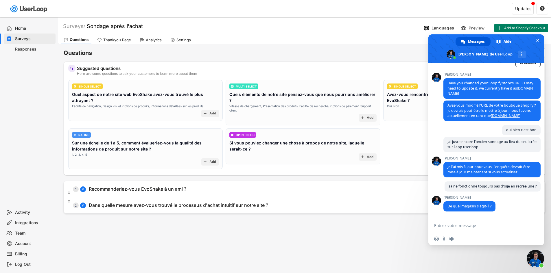
click at [475, 226] on textarea "Entrez votre message..." at bounding box center [479, 225] width 91 height 5
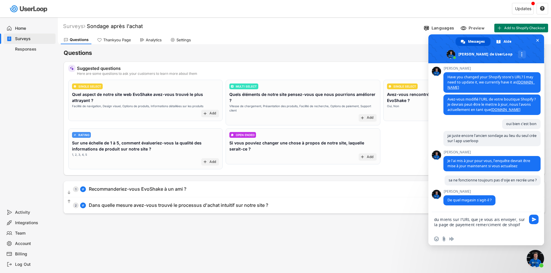
type textarea "du miens sur l'URL que je vous ais envoyer, sur la page de payement remerciment…"
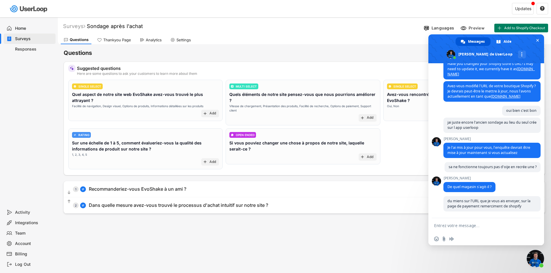
click at [370, 229] on div "Surveys Sondage après l'achat Languages Preview Add to Shopify Checkout Questio…" at bounding box center [304, 156] width 493 height 279
click at [526, 7] on div "Updates" at bounding box center [523, 9] width 16 height 4
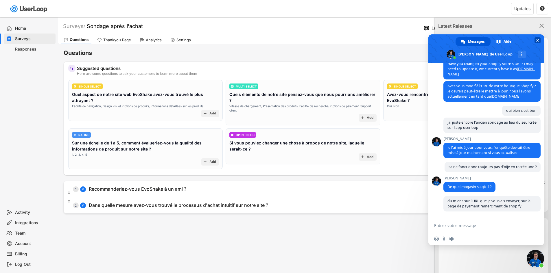
click at [537, 38] on span "Fermer le chat" at bounding box center [537, 40] width 6 height 6
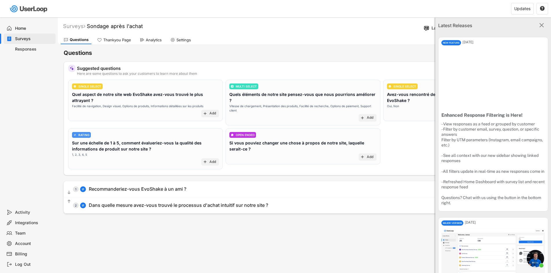
scroll to position [0, 0]
click at [538, 27] on icon "" at bounding box center [542, 26] width 8 height 8
